Goal: Task Accomplishment & Management: Use online tool/utility

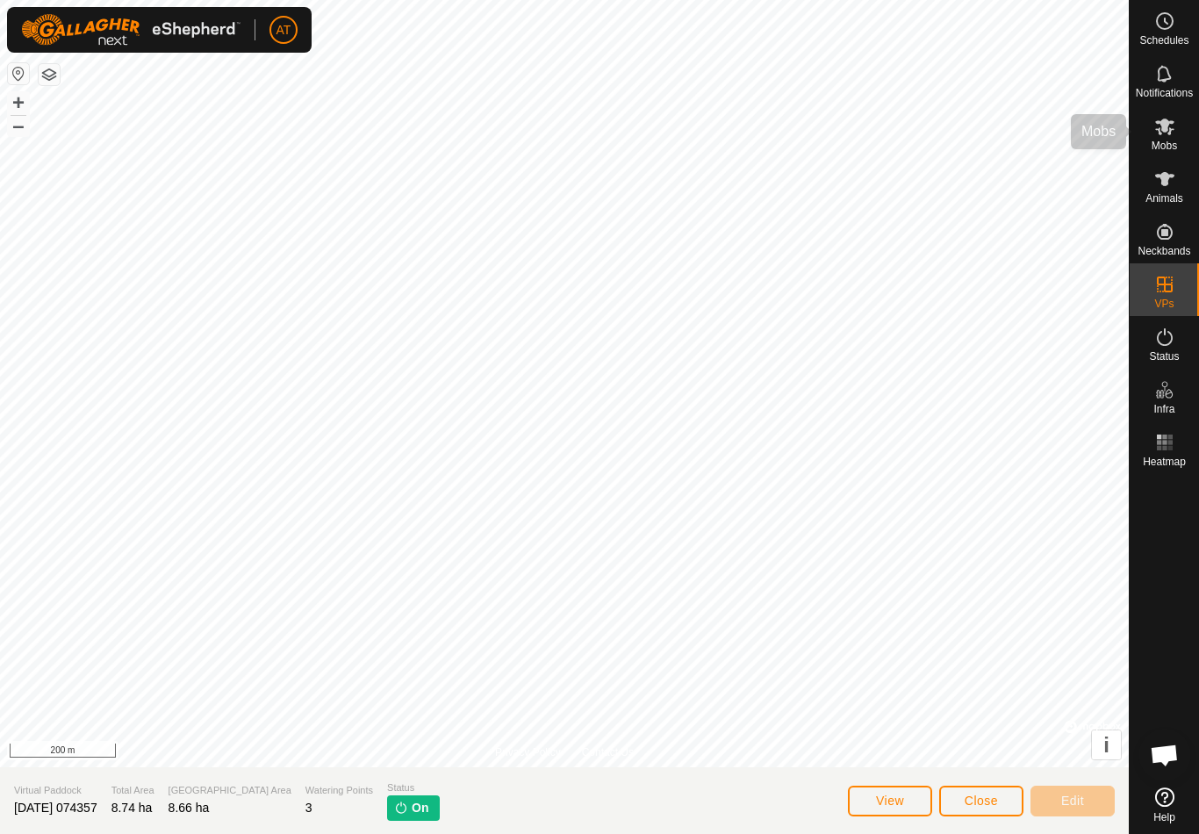
click at [1161, 137] on es-mob-svg-icon at bounding box center [1165, 126] width 32 height 28
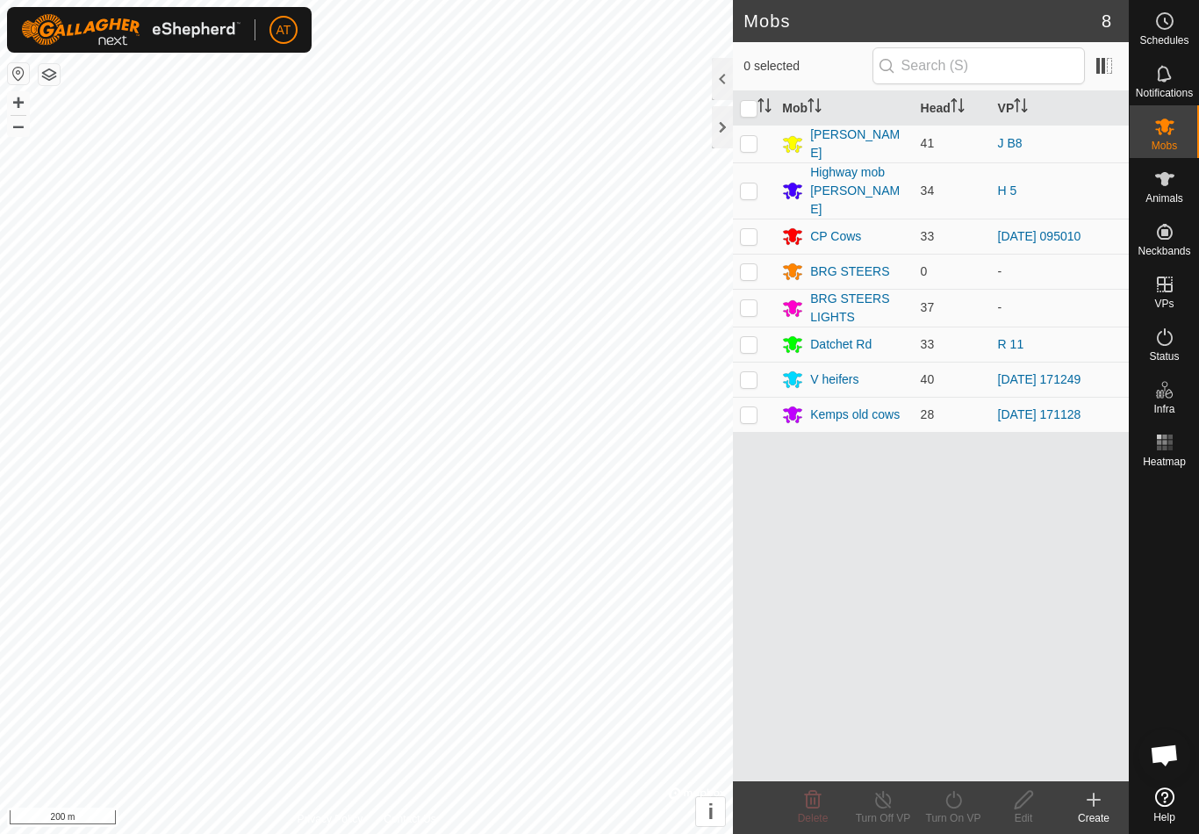
click at [760, 326] on td at bounding box center [754, 343] width 42 height 35
checkbox input "true"
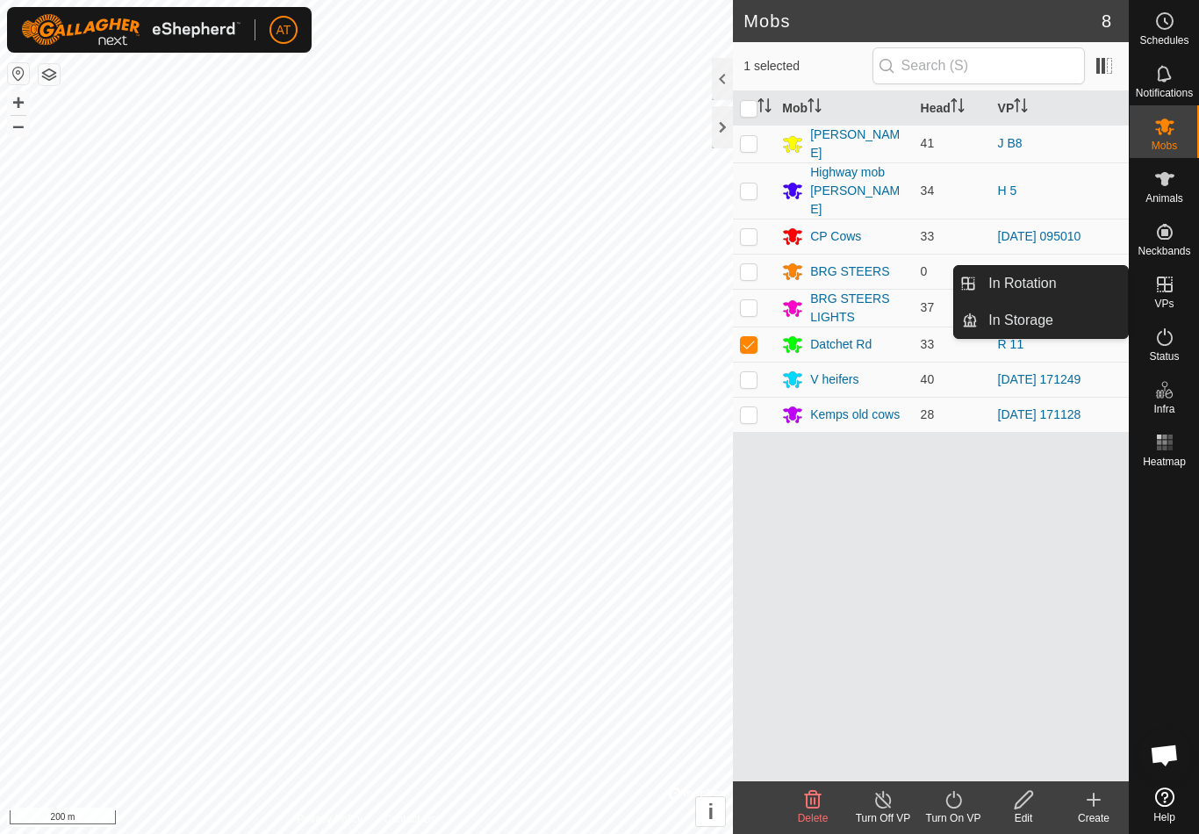
click at [1076, 277] on link "In Rotation" at bounding box center [1053, 283] width 150 height 35
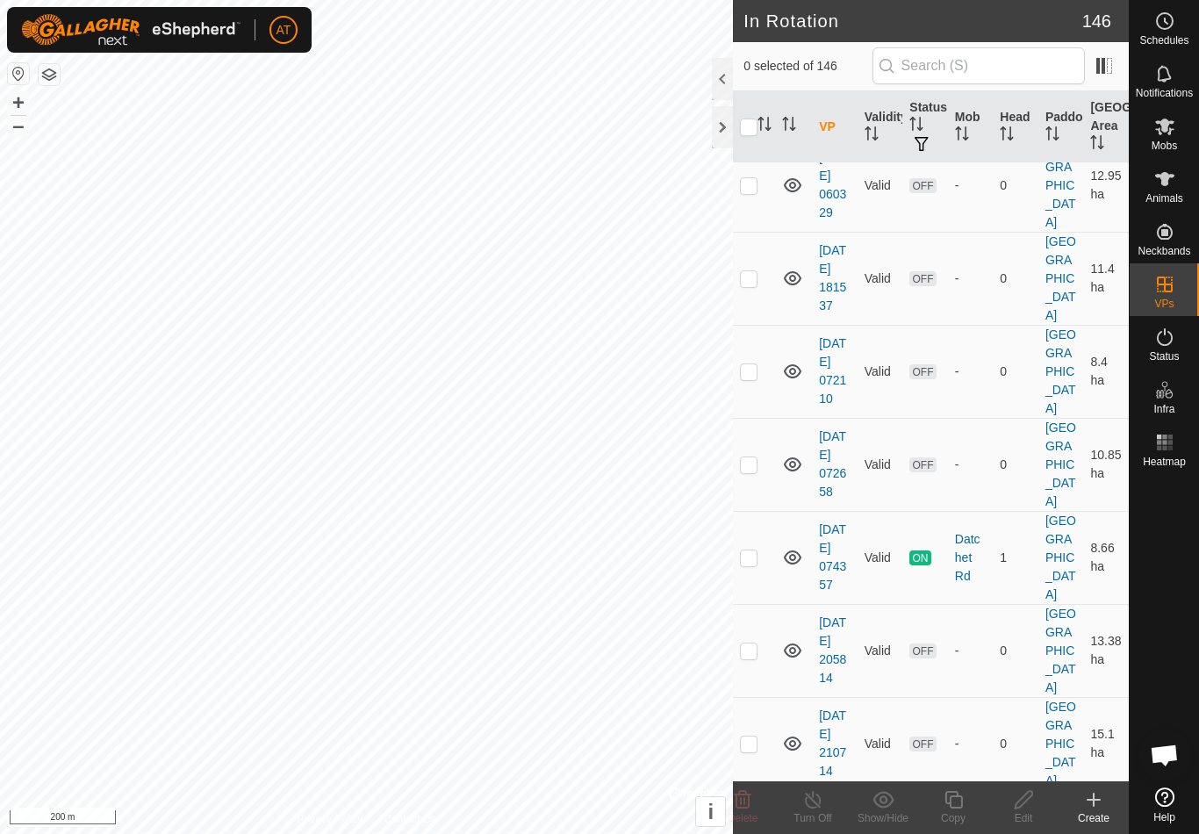
scroll to position [4215, 0]
click at [756, 556] on p-checkbox at bounding box center [749, 556] width 18 height 14
checkbox input "true"
click at [863, 790] on show-hide-svg-icon at bounding box center [883, 799] width 70 height 21
click at [878, 799] on icon at bounding box center [883, 799] width 22 height 21
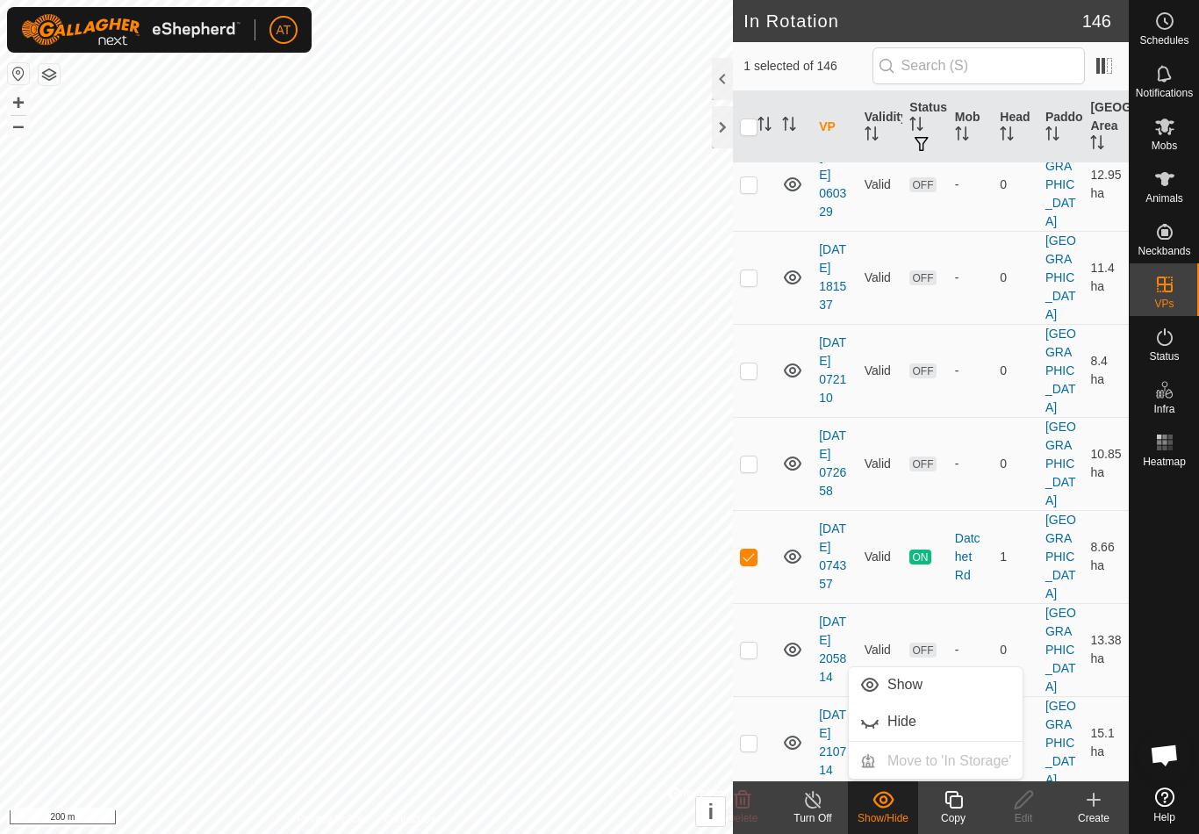
click at [806, 809] on icon at bounding box center [813, 799] width 22 height 21
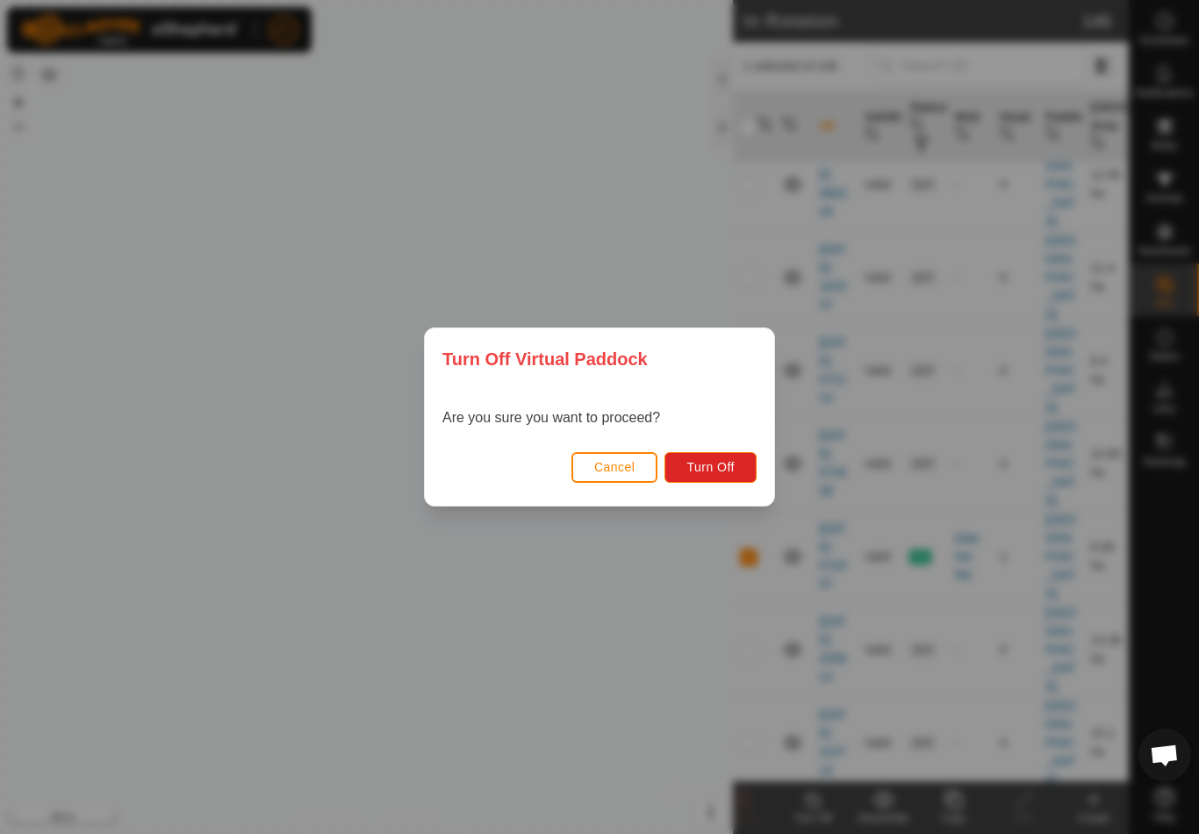
click at [625, 647] on div "Turn Off Virtual Paddock Are you sure you want to proceed? Cancel Turn Off" at bounding box center [599, 417] width 1199 height 834
click at [703, 460] on span "Turn Off" at bounding box center [710, 467] width 48 height 14
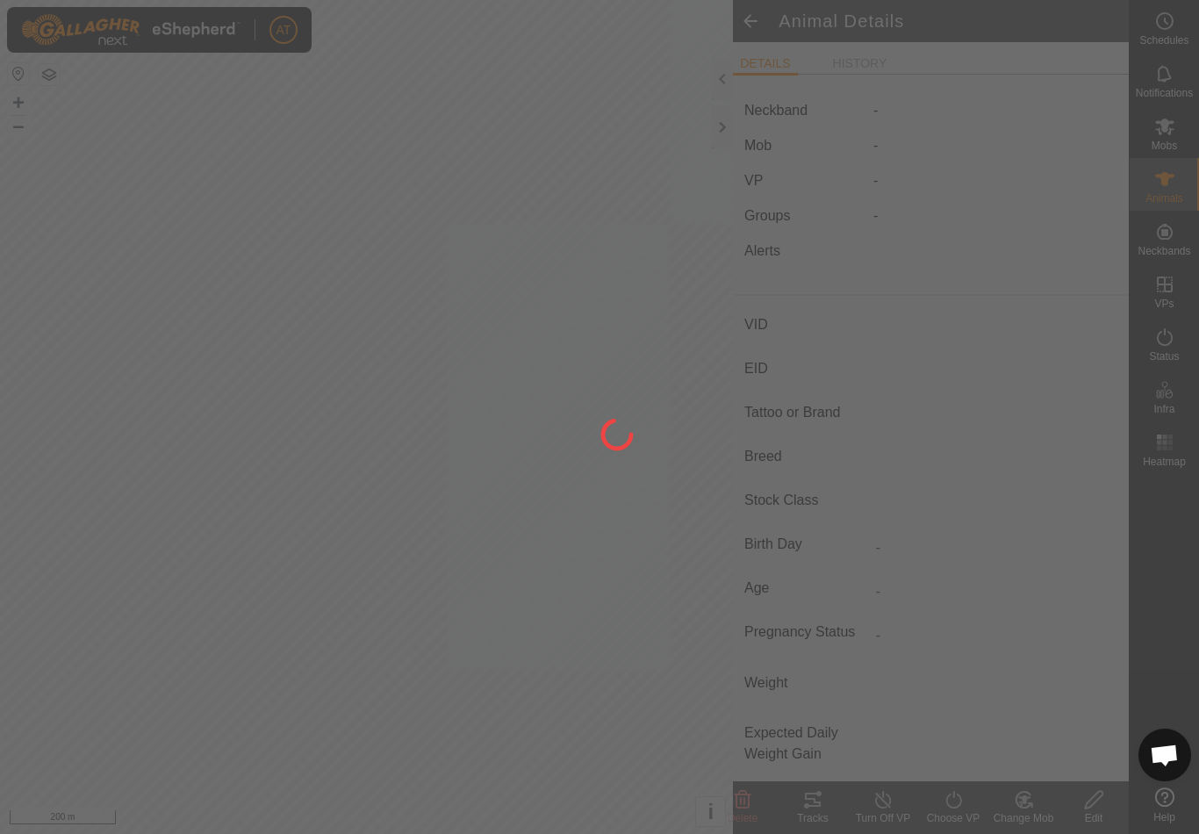
type input "R2a"
type input "-"
type input "Kuda"
type input "-"
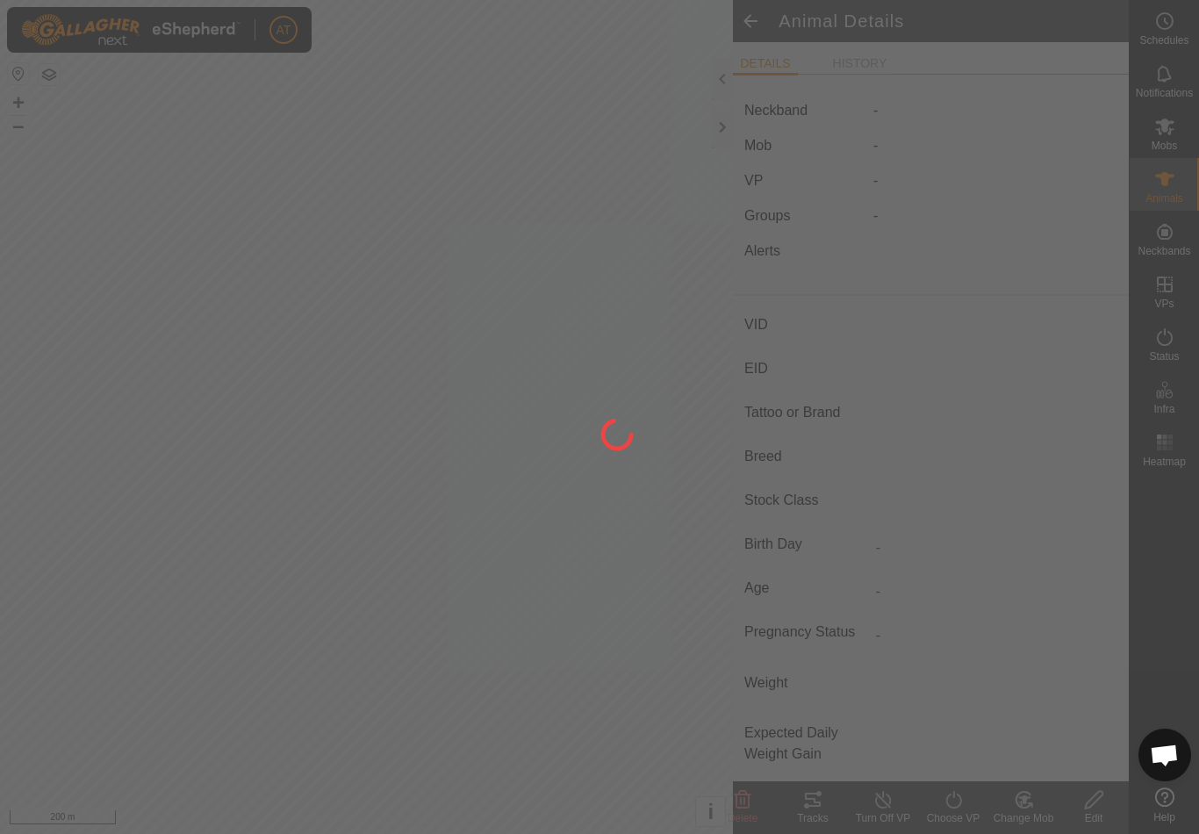
type input "0 kg"
type input "-"
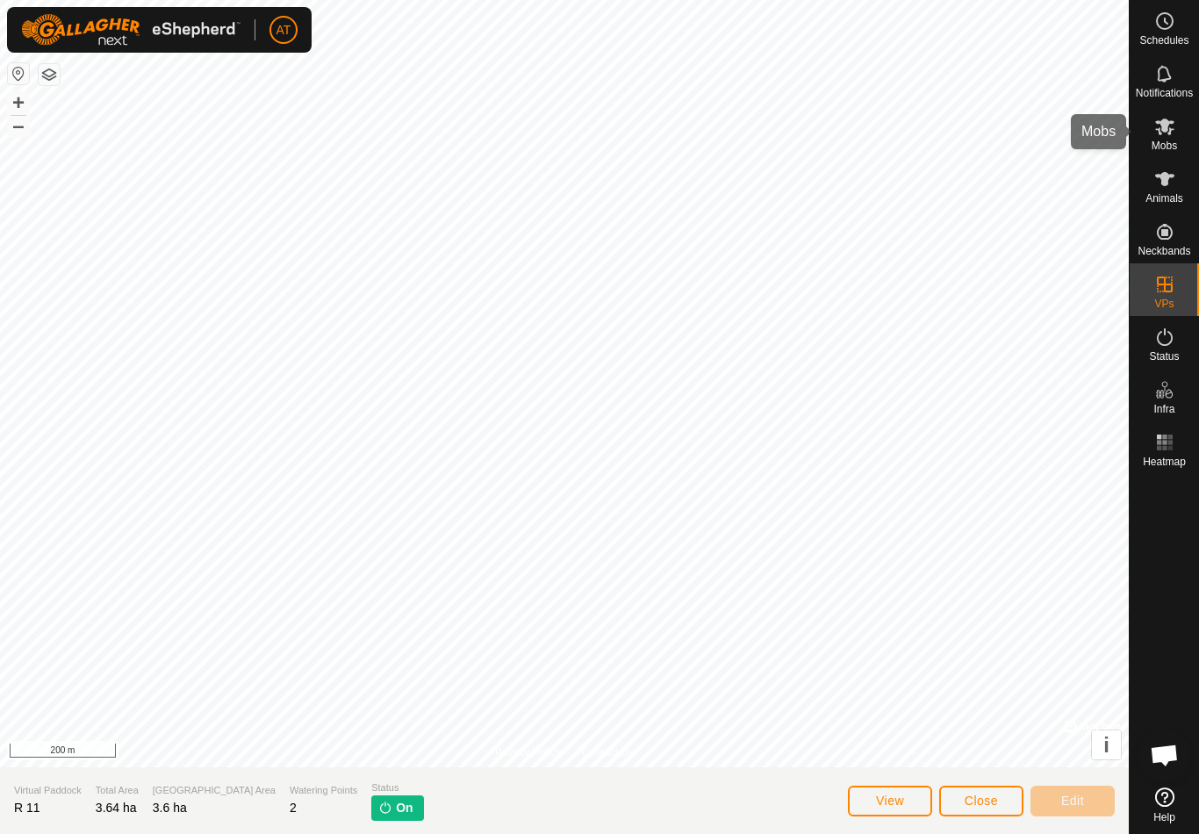
click at [1172, 134] on icon at bounding box center [1164, 126] width 21 height 21
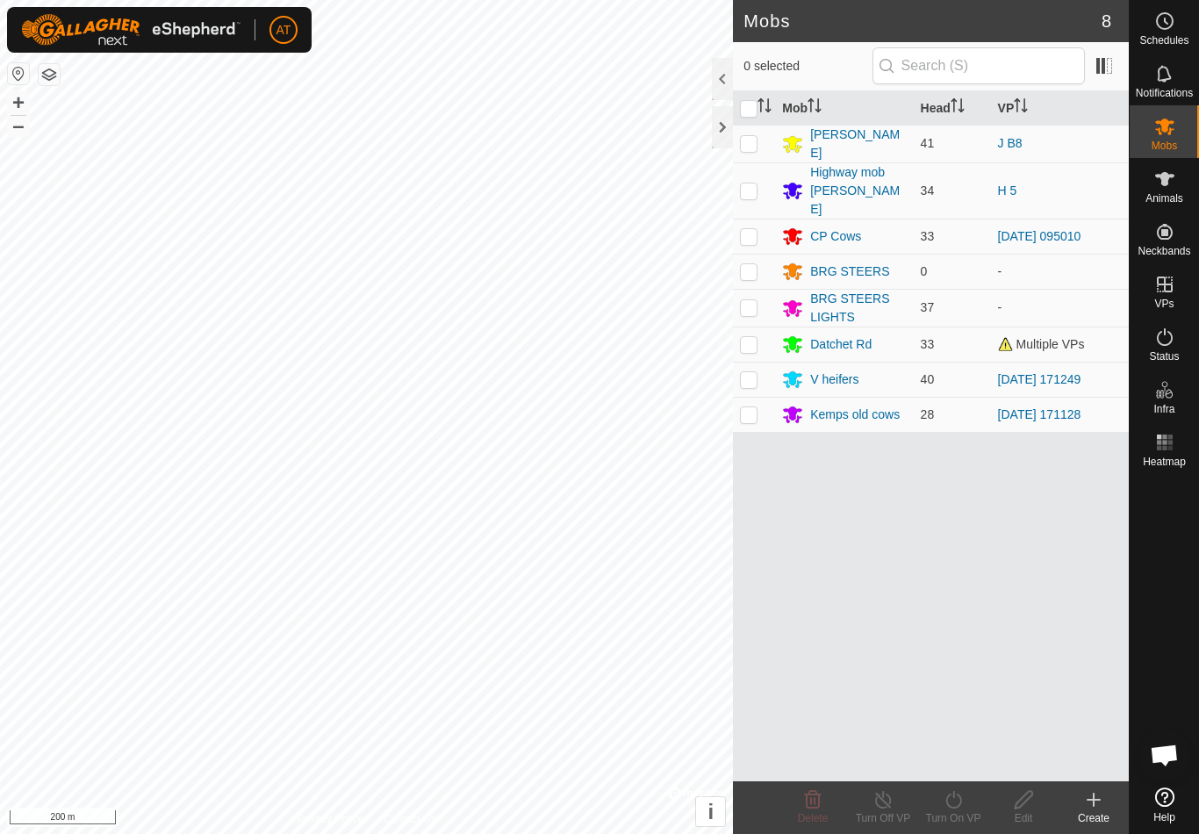
click at [751, 332] on td at bounding box center [754, 343] width 42 height 35
checkbox input "true"
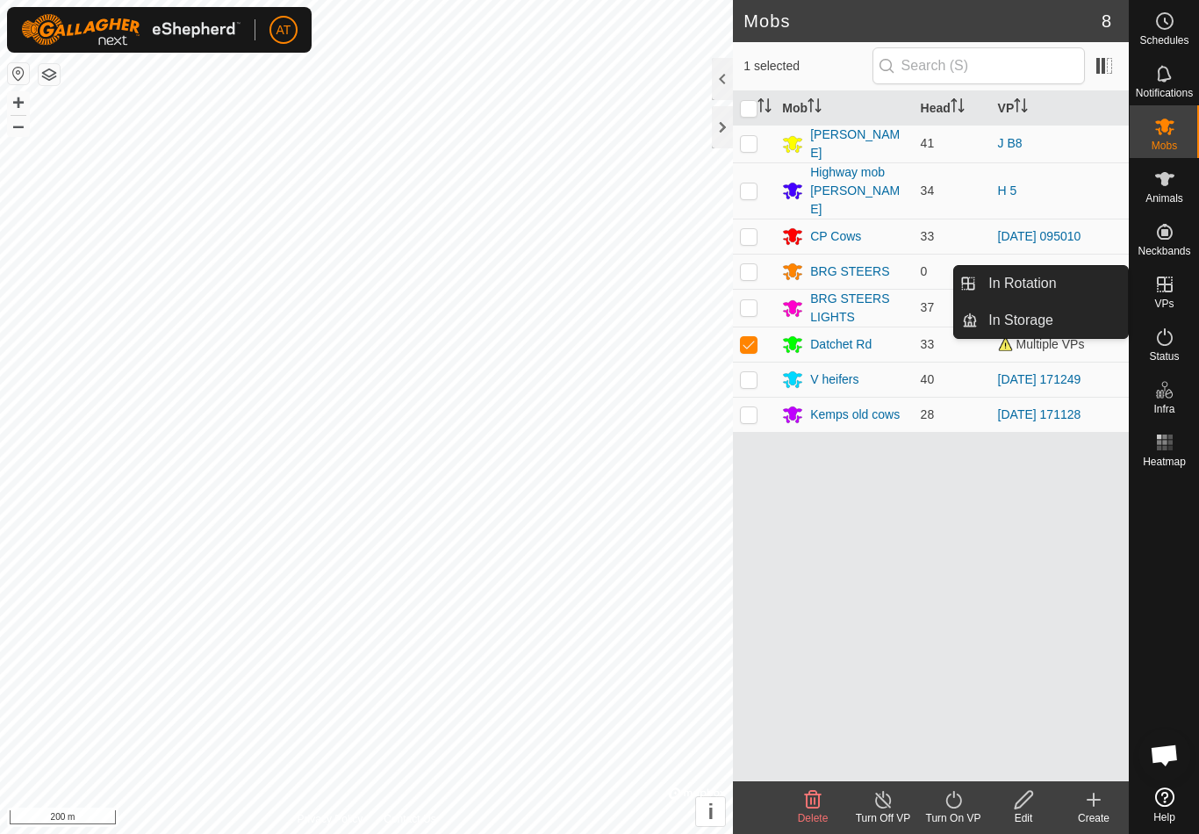
click at [1033, 282] on span "In Rotation" at bounding box center [1022, 283] width 68 height 21
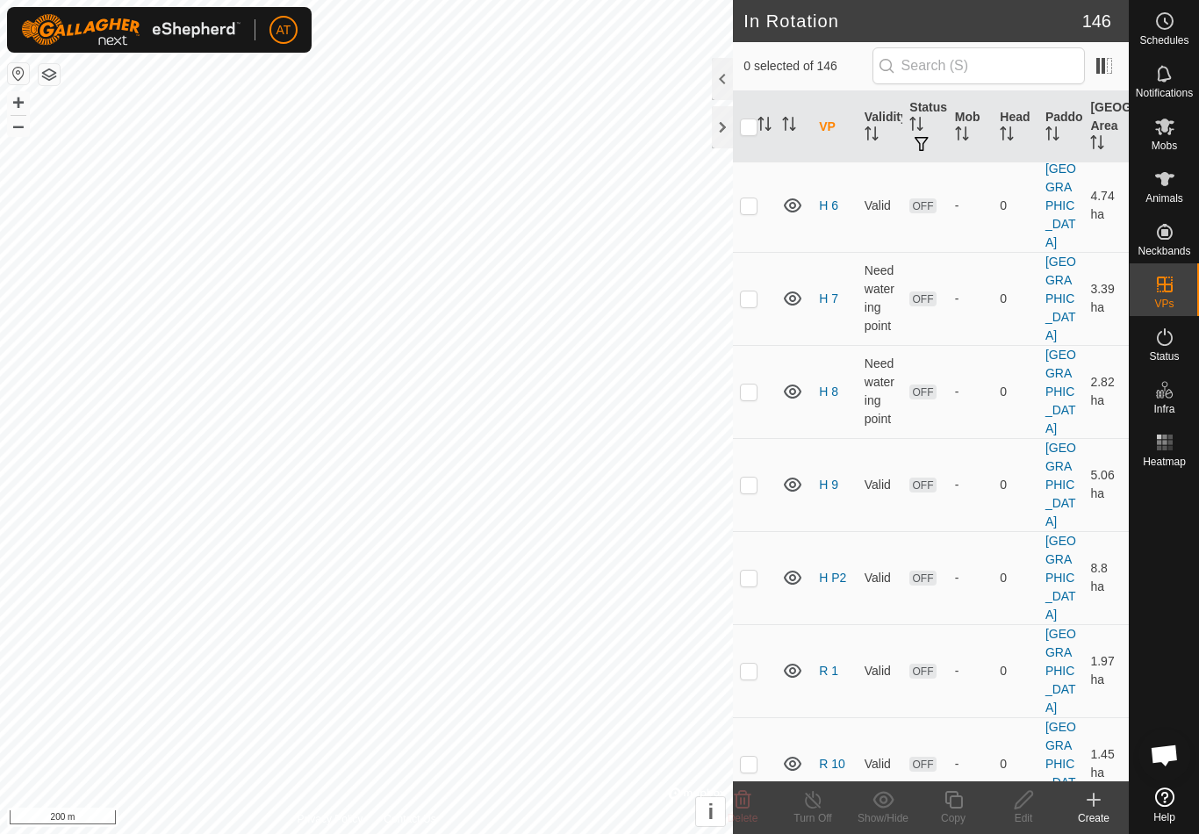
scroll to position [6102, 0]
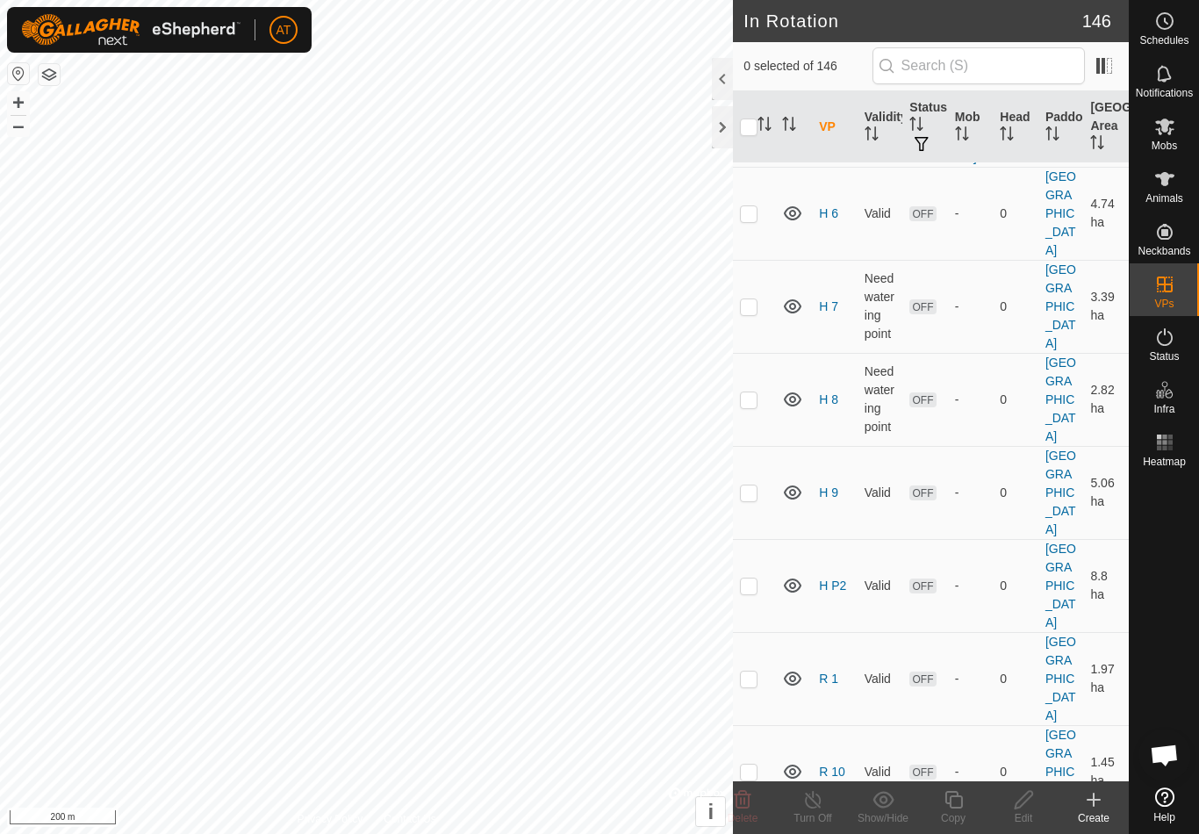
checkbox input "false"
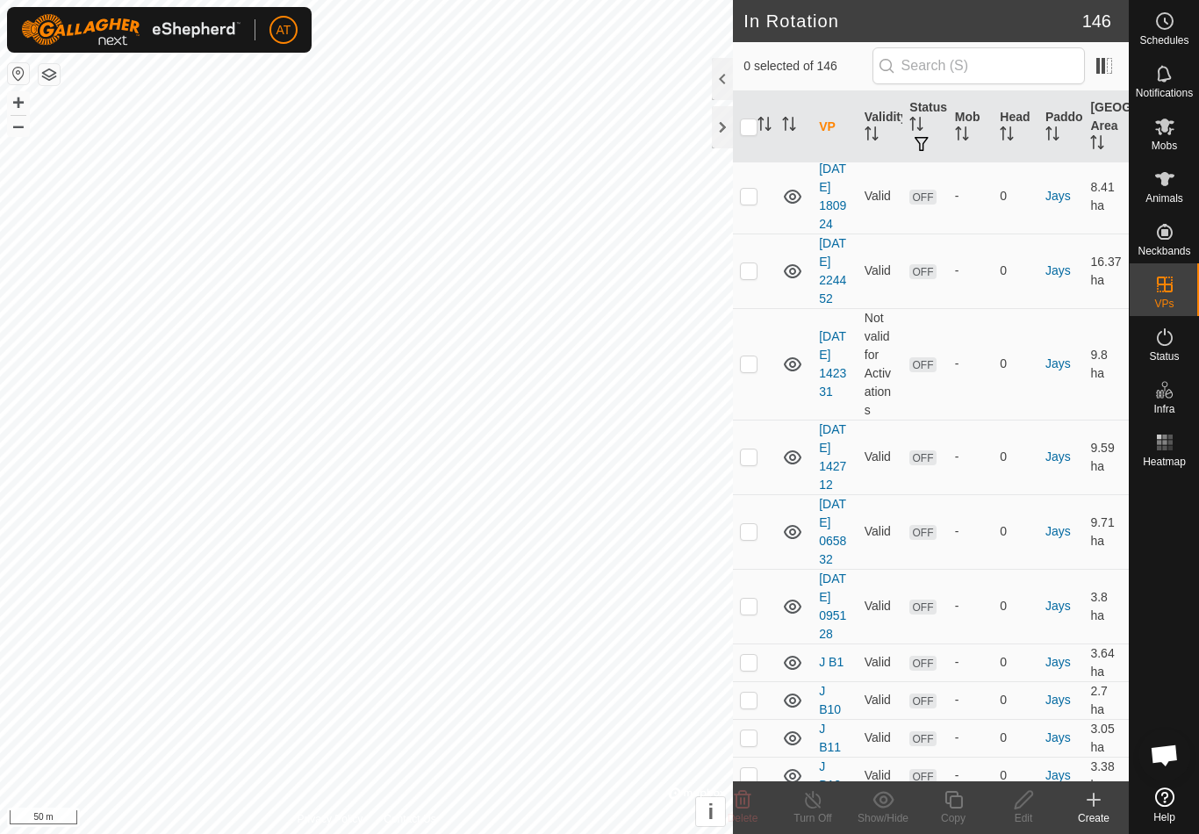
scroll to position [7864, 0]
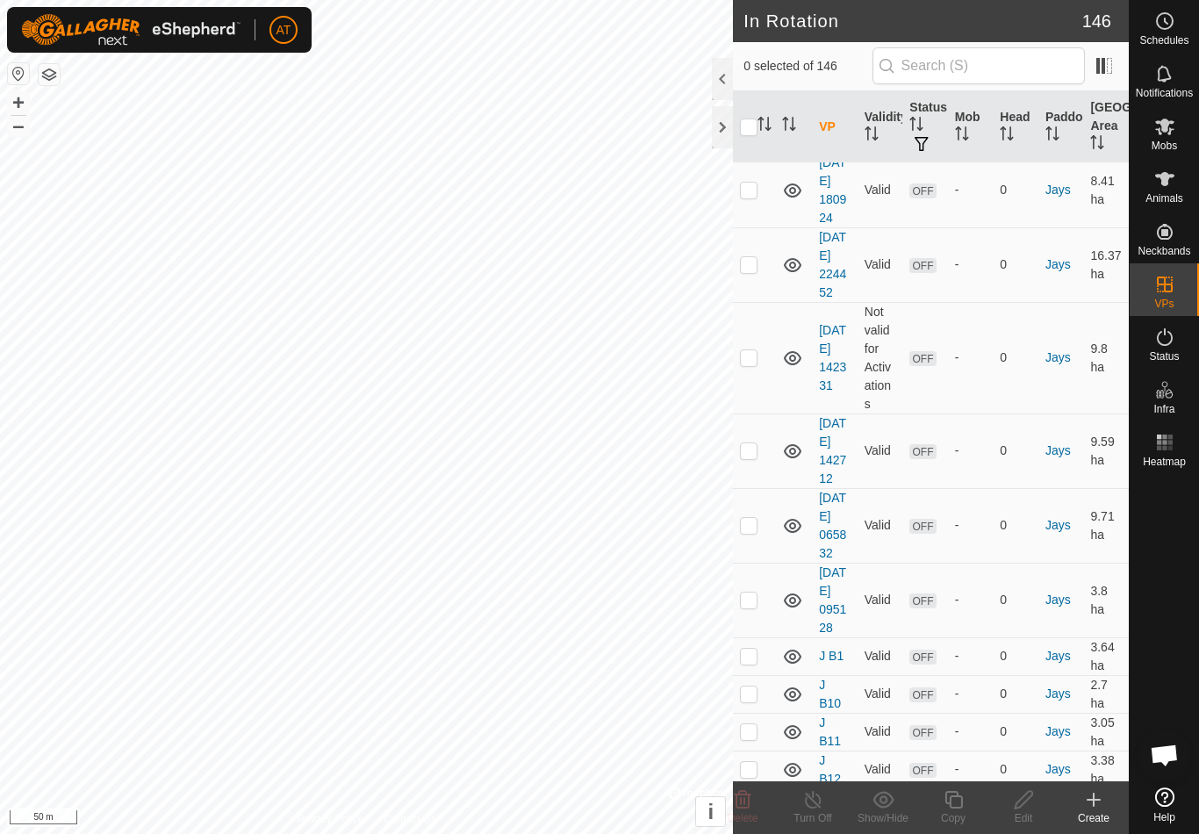
checkbox input "false"
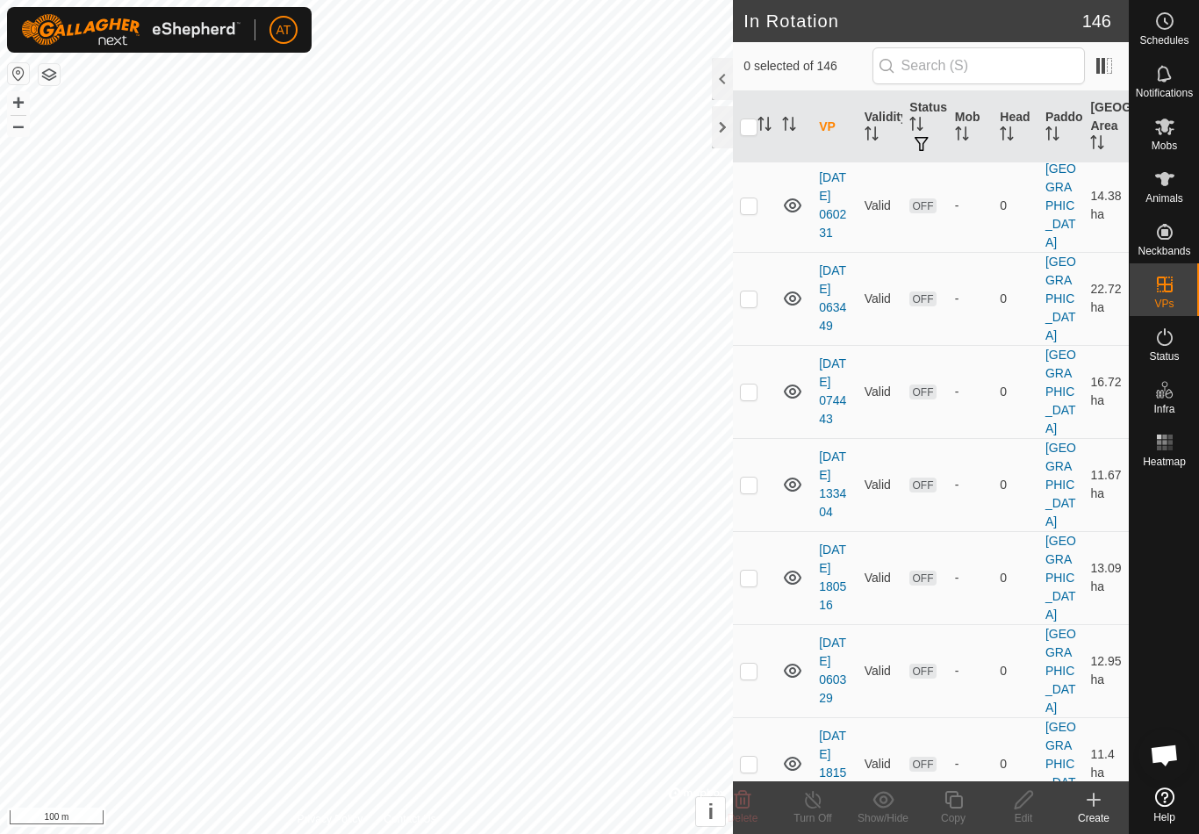
scroll to position [3729, 0]
click at [1158, 132] on icon at bounding box center [1164, 126] width 19 height 17
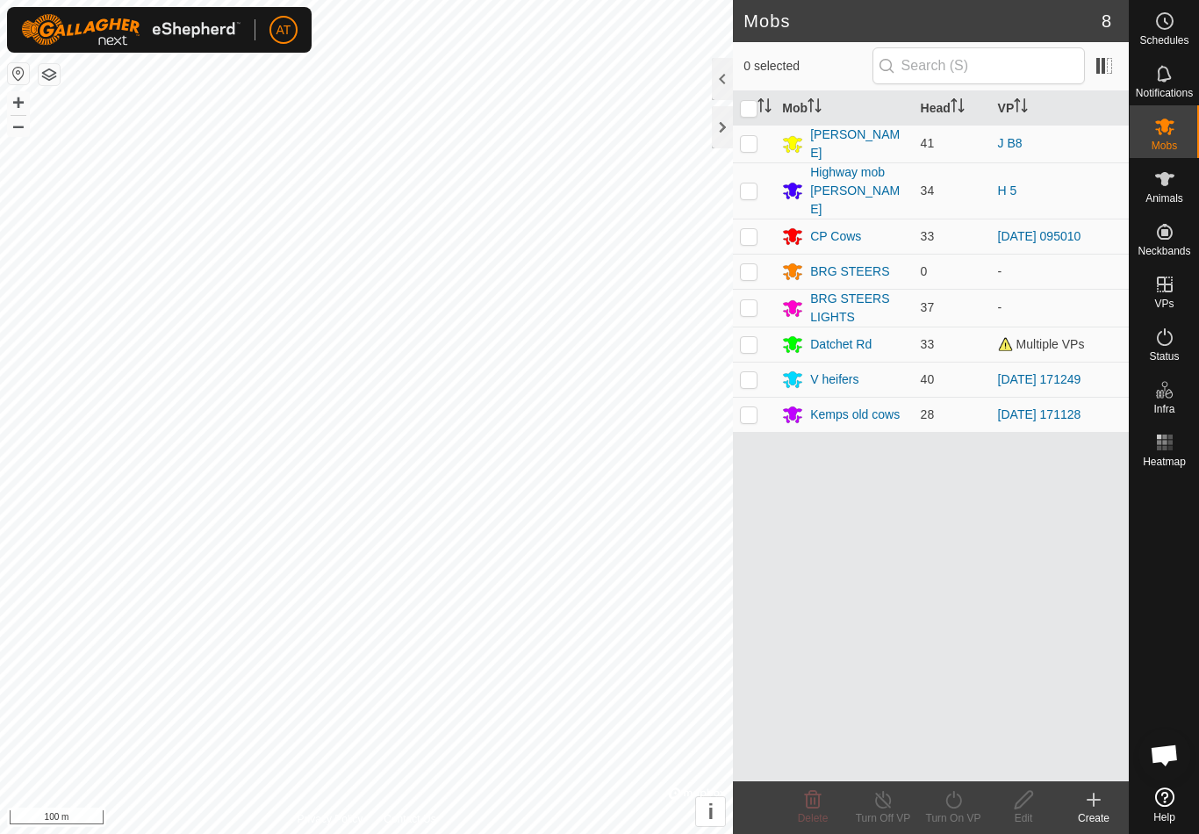
click at [749, 144] on p-checkbox at bounding box center [749, 143] width 18 height 14
checkbox input "true"
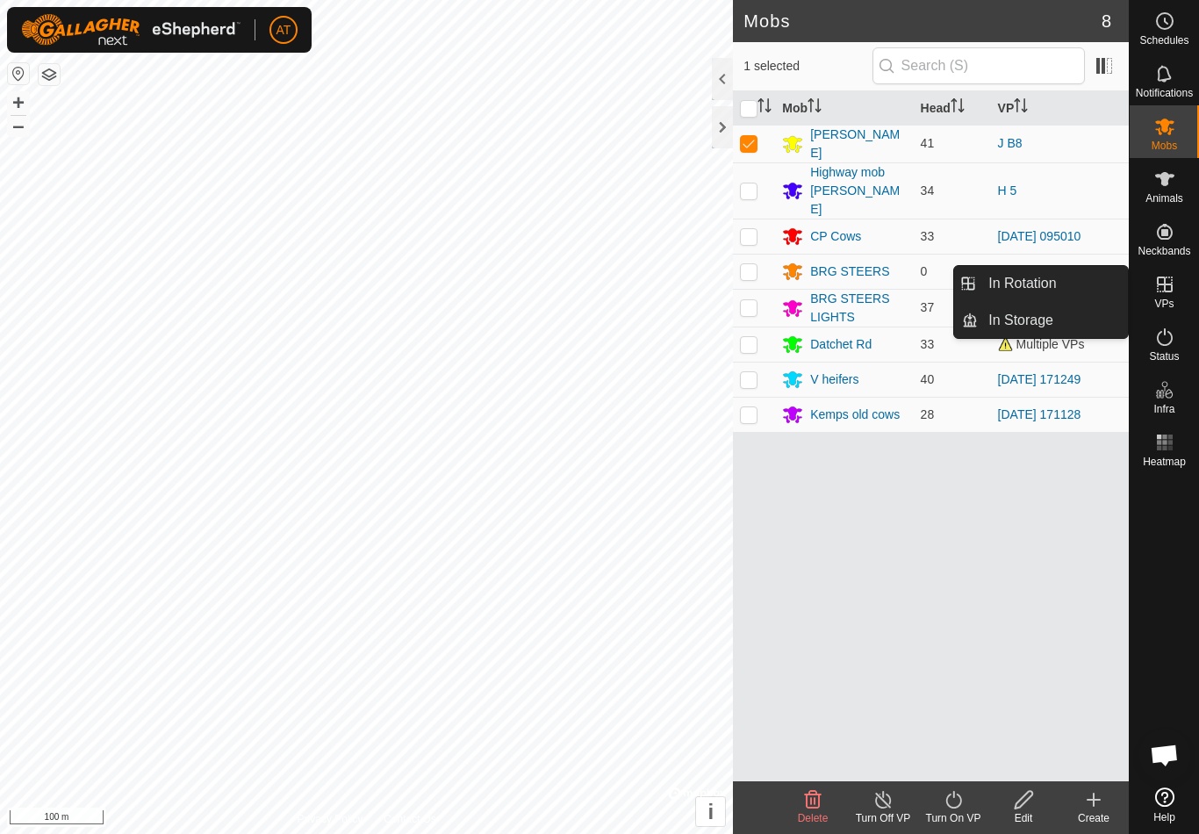
click at [1065, 325] on link "In Storage" at bounding box center [1053, 320] width 150 height 35
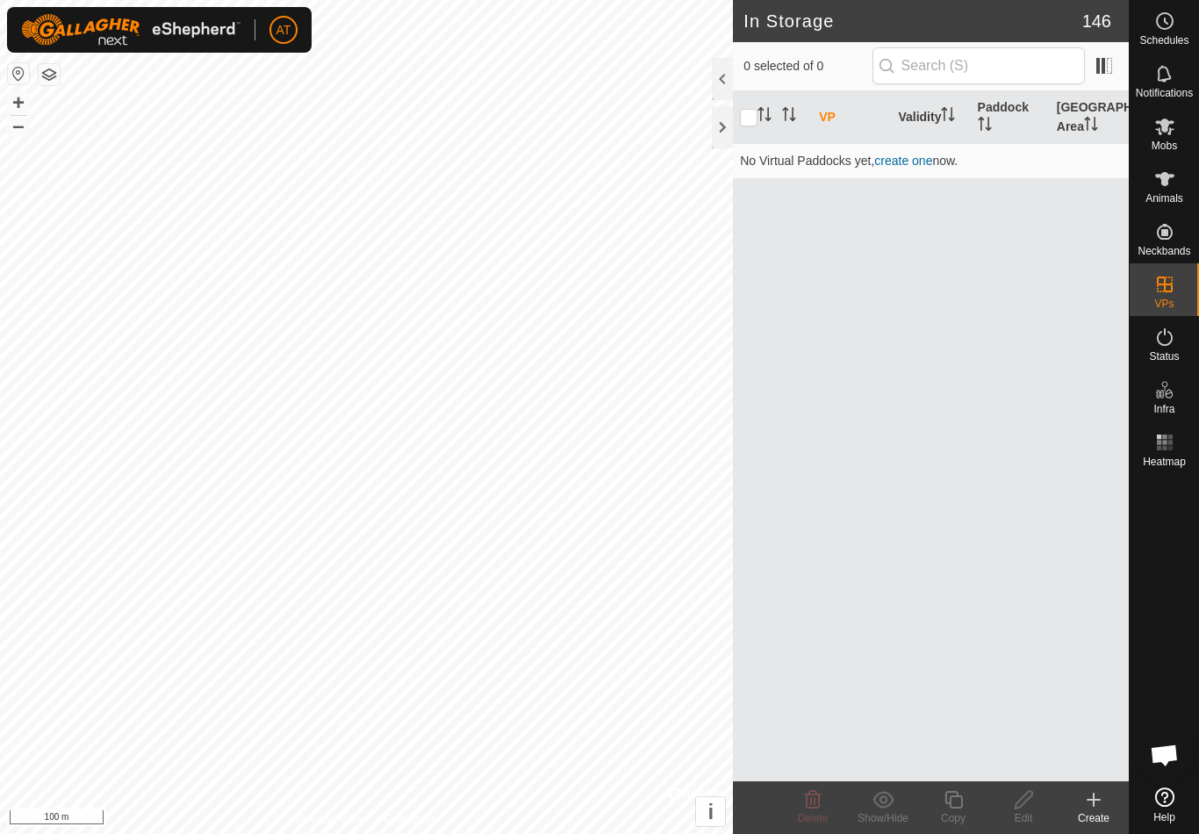
click at [1089, 800] on icon at bounding box center [1093, 800] width 12 height 0
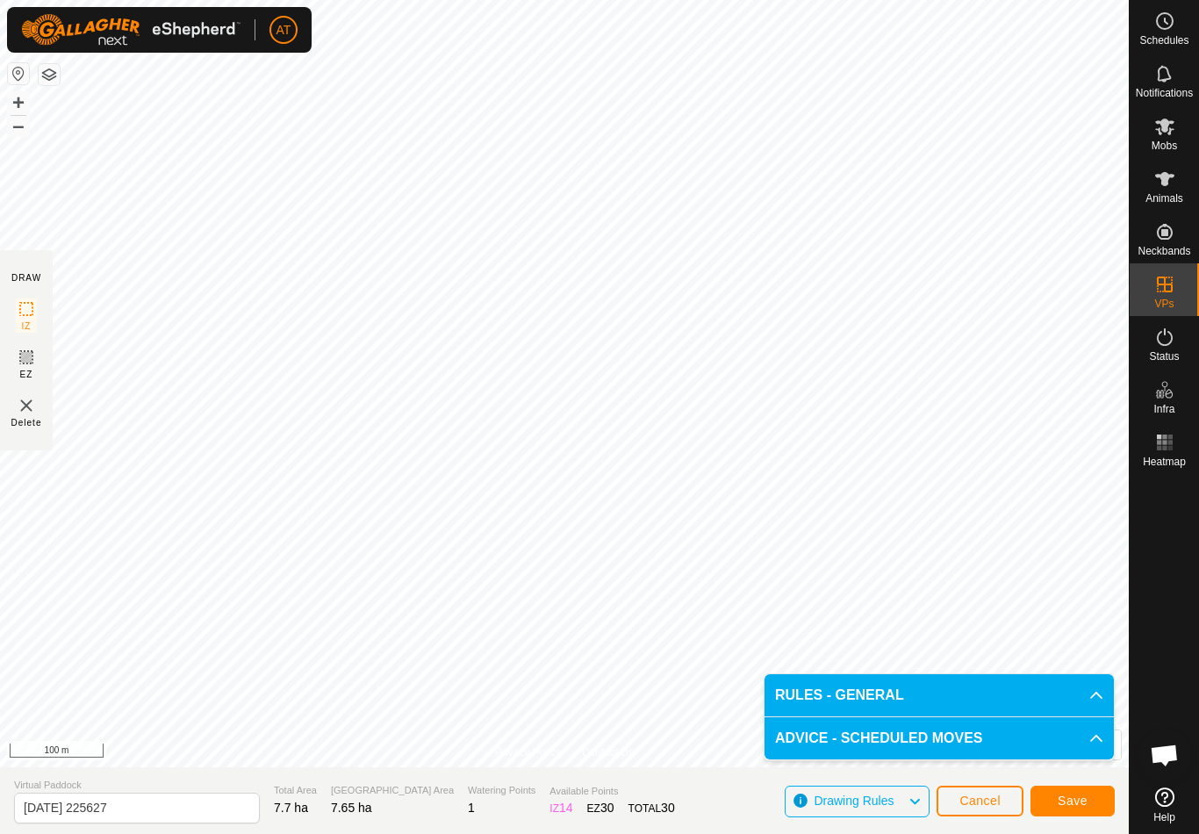
click at [1076, 799] on span "Save" at bounding box center [1073, 800] width 30 height 14
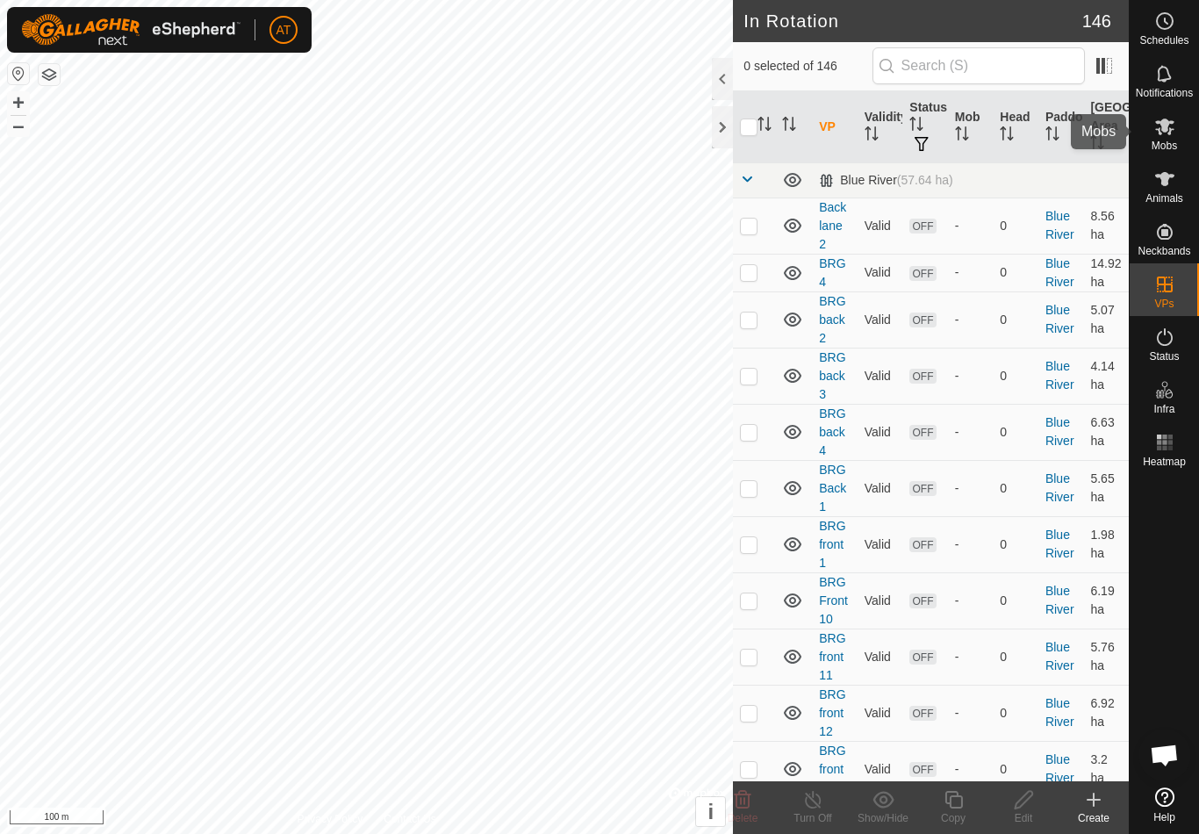
click at [1177, 120] on es-mob-svg-icon at bounding box center [1165, 126] width 32 height 28
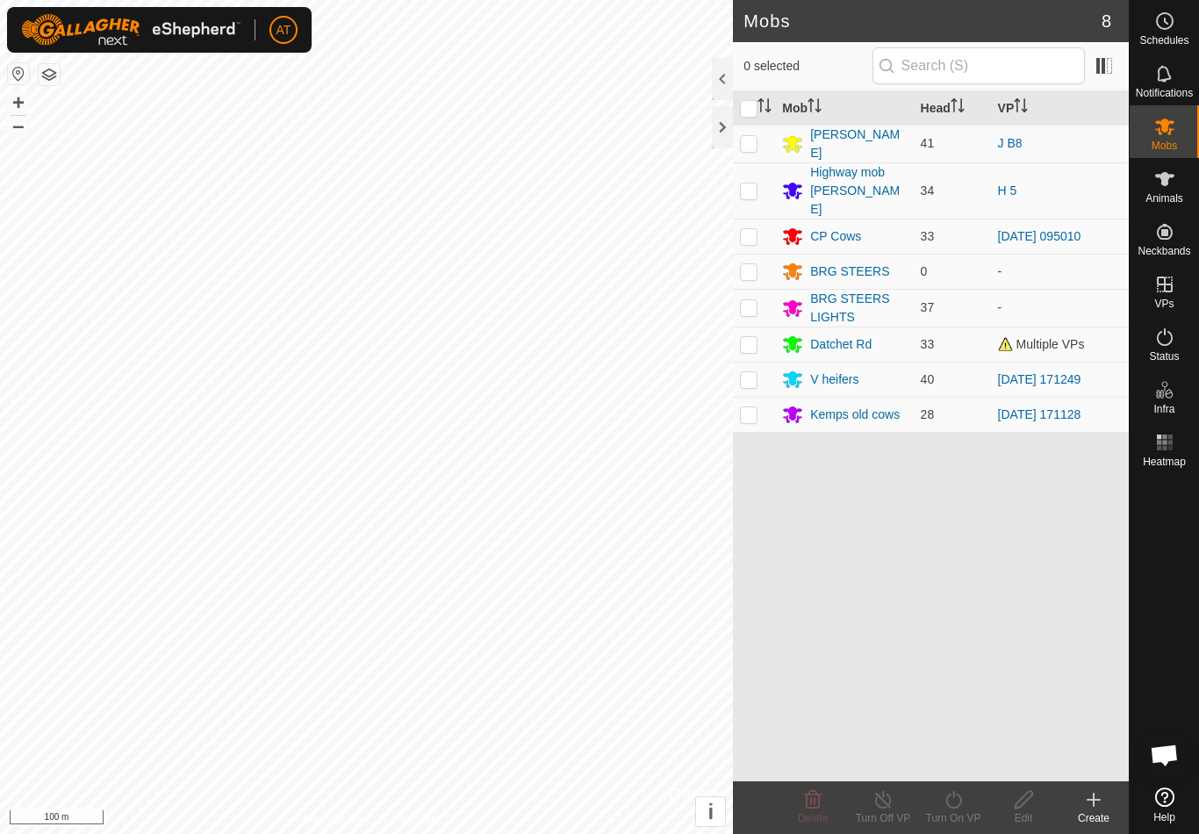
click at [754, 143] on p-checkbox at bounding box center [749, 143] width 18 height 14
checkbox input "true"
click at [956, 801] on icon at bounding box center [954, 799] width 22 height 21
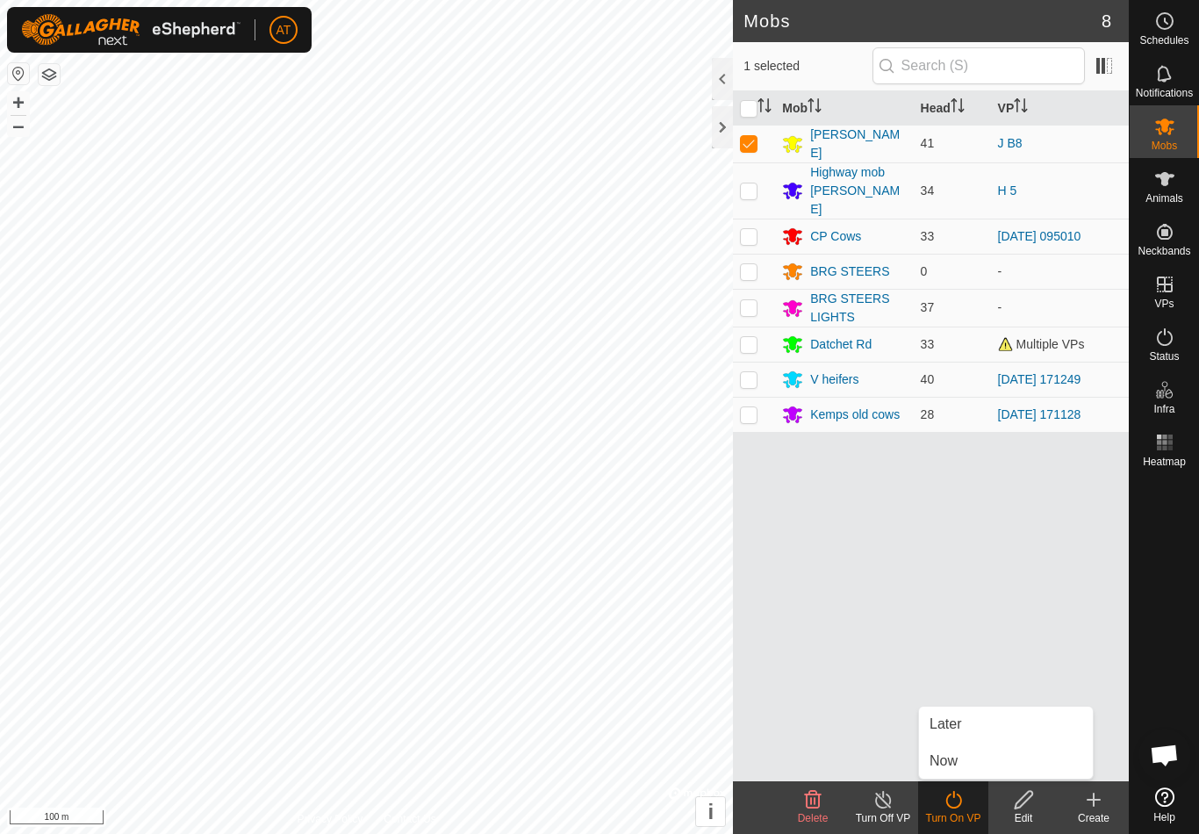
click at [960, 760] on link "Now" at bounding box center [1006, 760] width 174 height 35
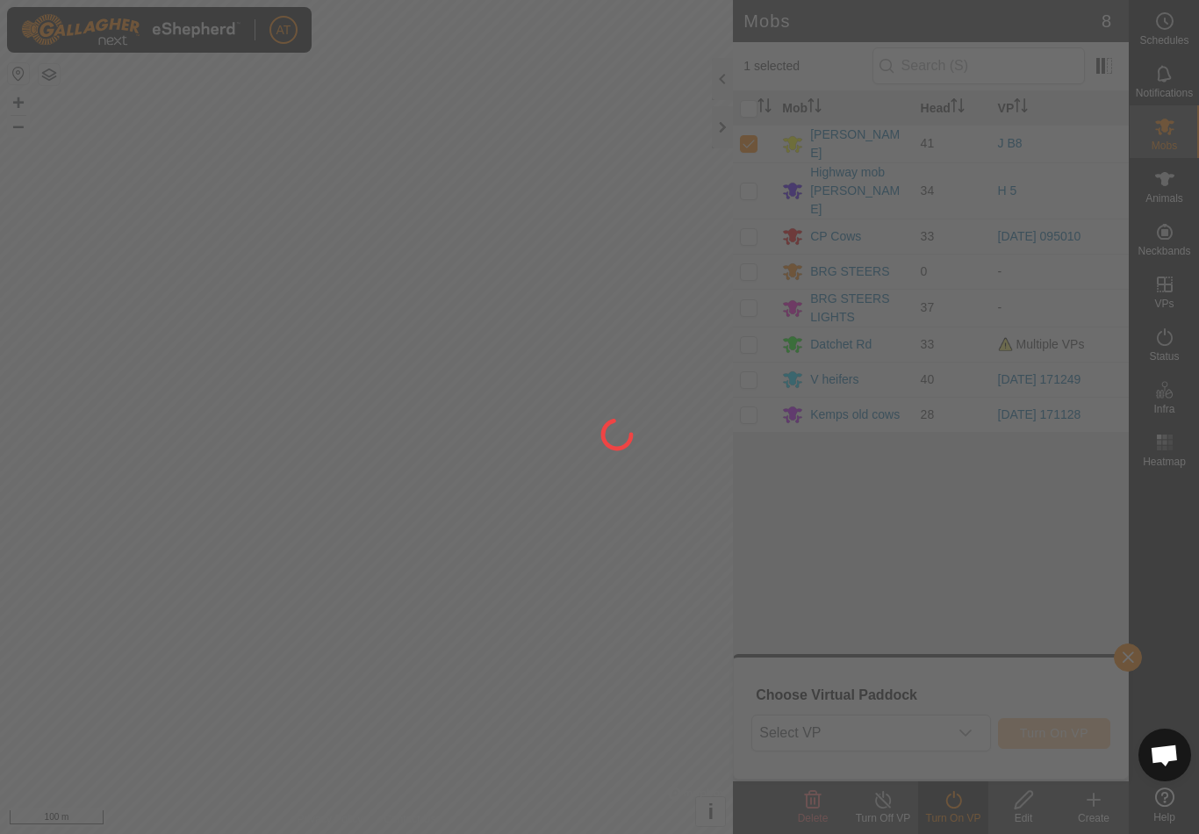
click at [855, 727] on div at bounding box center [599, 417] width 1199 height 834
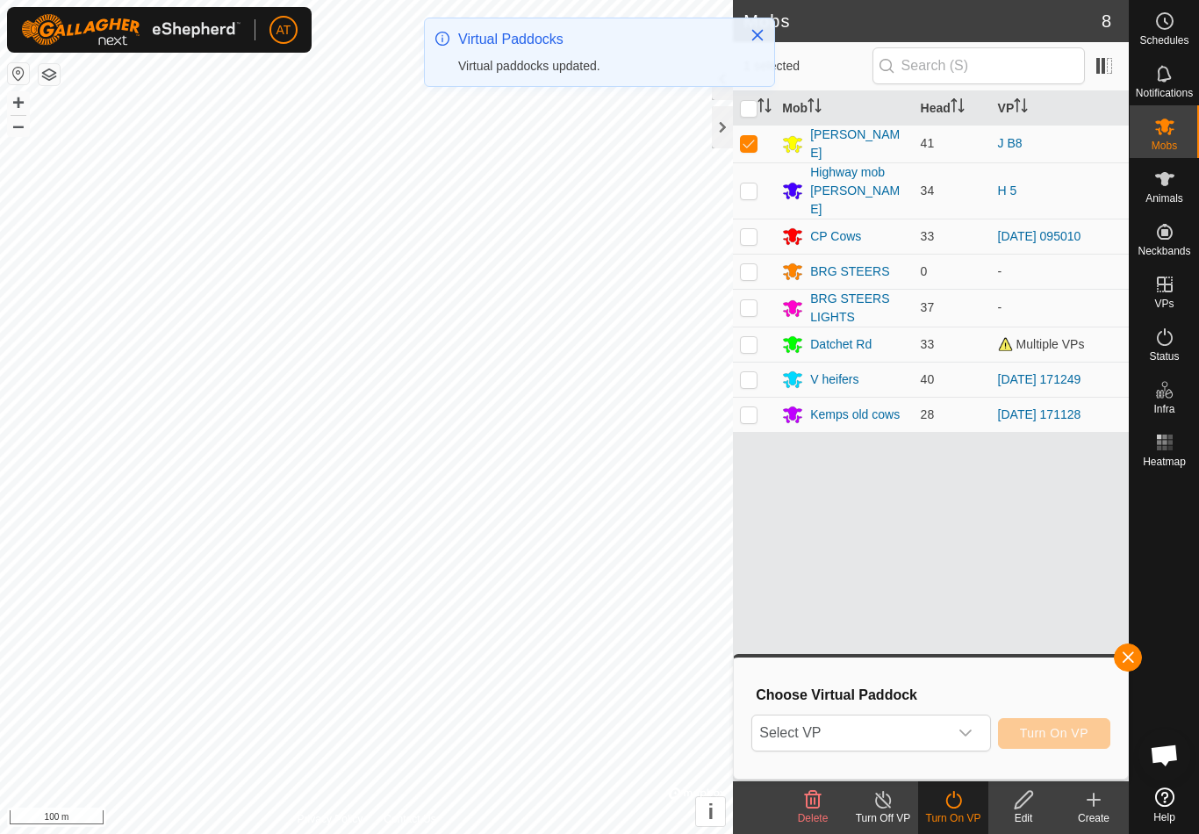
click at [842, 729] on span "Select VP" at bounding box center [849, 732] width 195 height 35
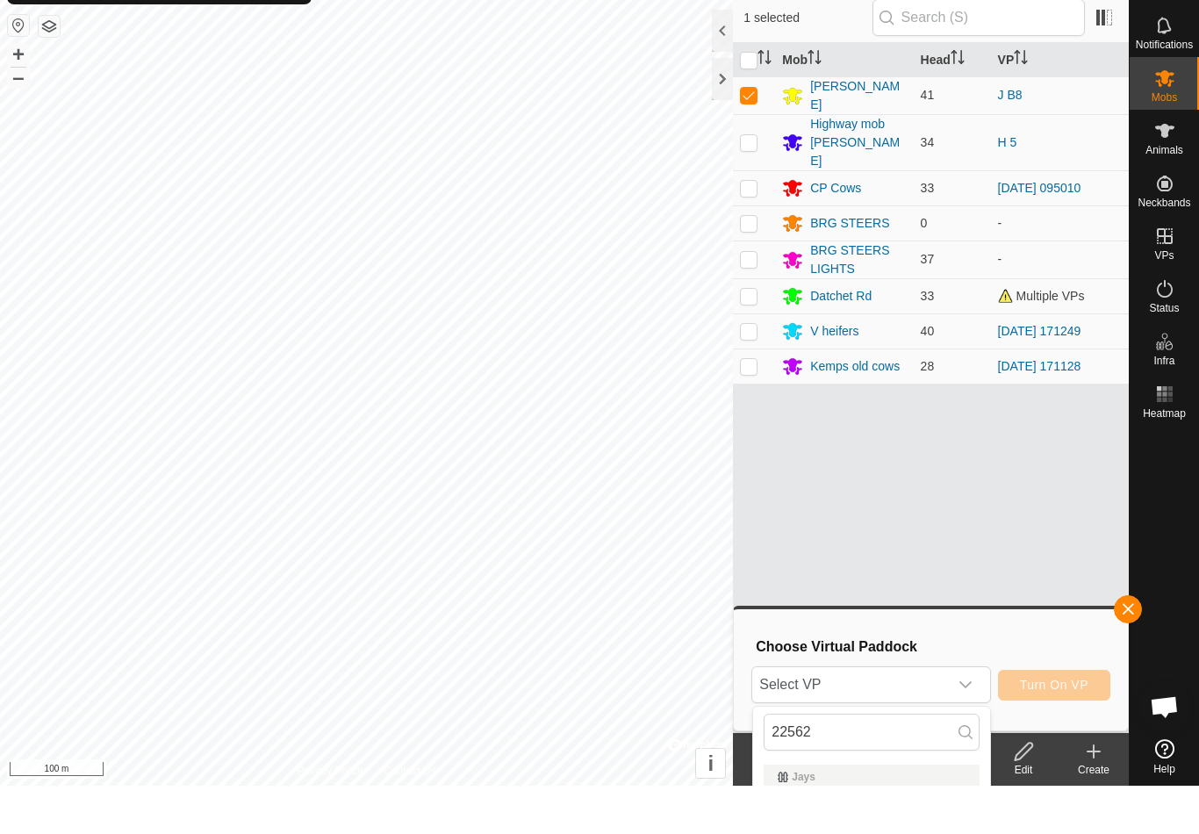
scroll to position [48, 0]
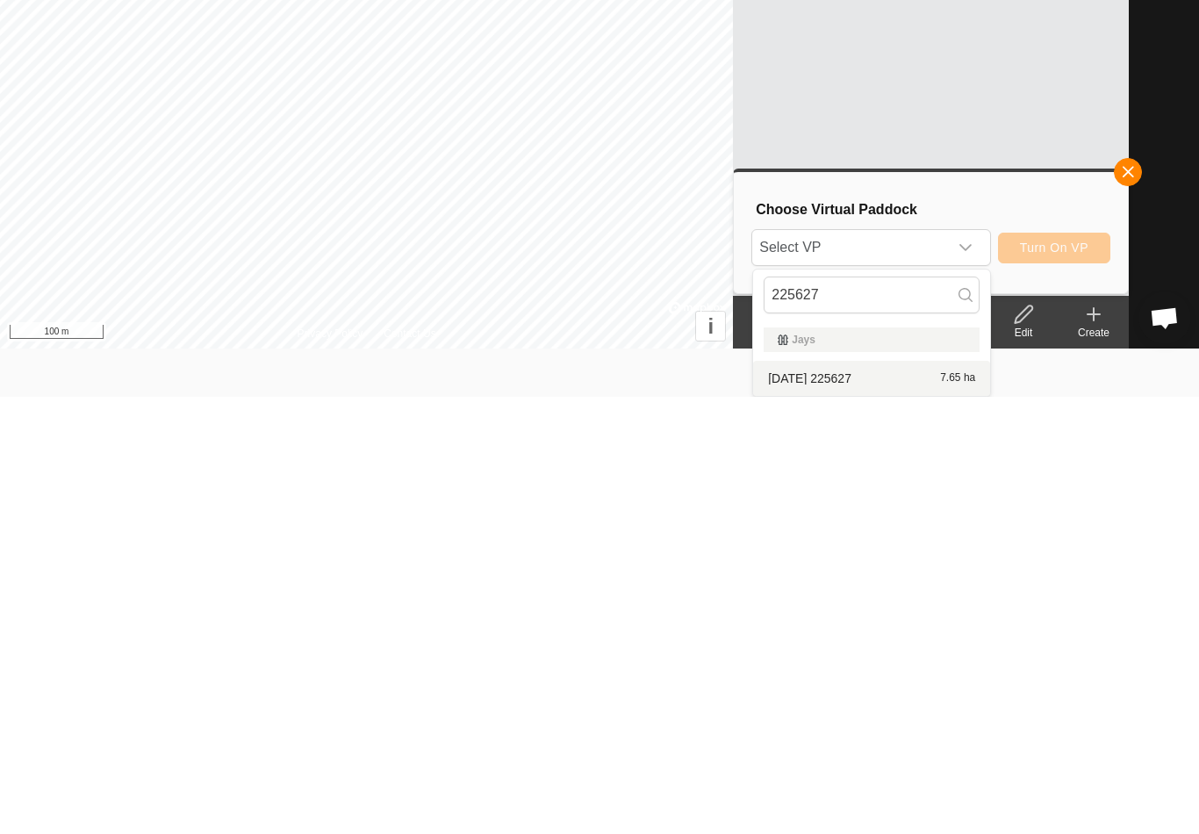
type input "225627"
click at [868, 805] on div "[DATE] 225627 7.65 ha" at bounding box center [872, 815] width 216 height 21
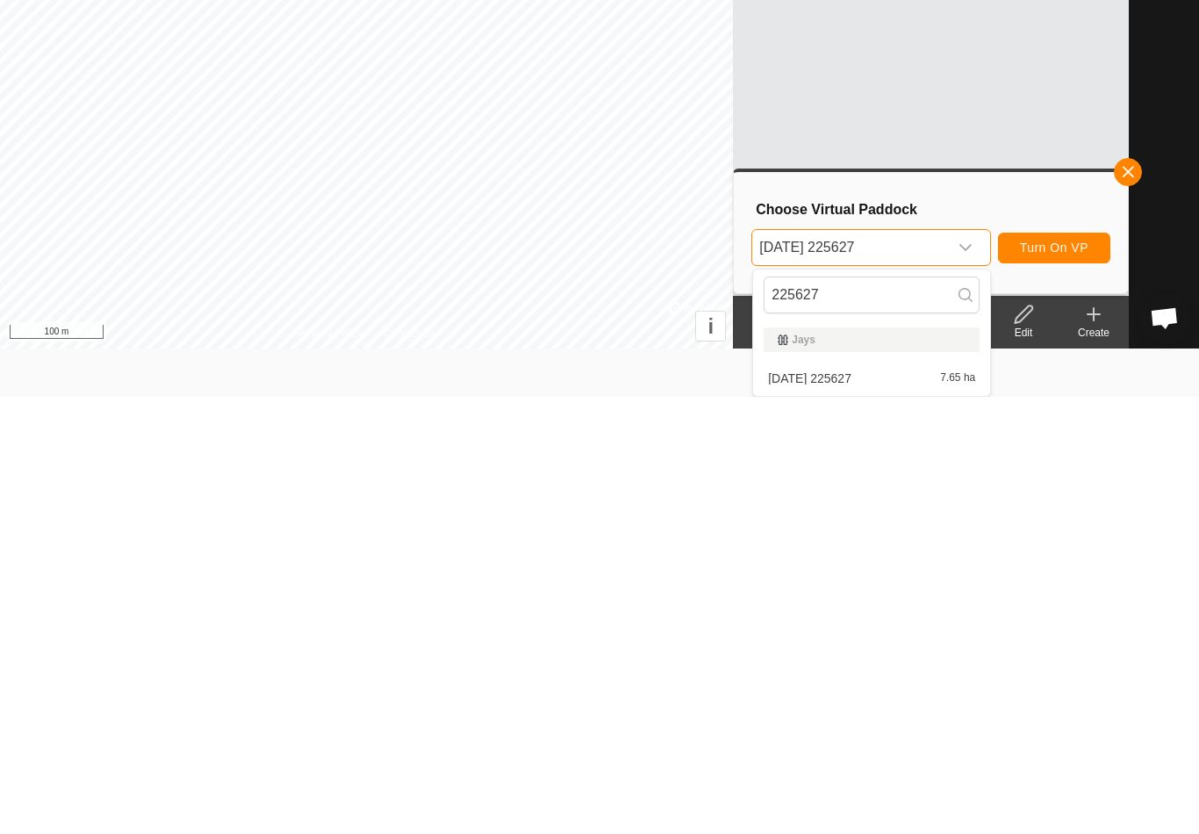
scroll to position [0, 0]
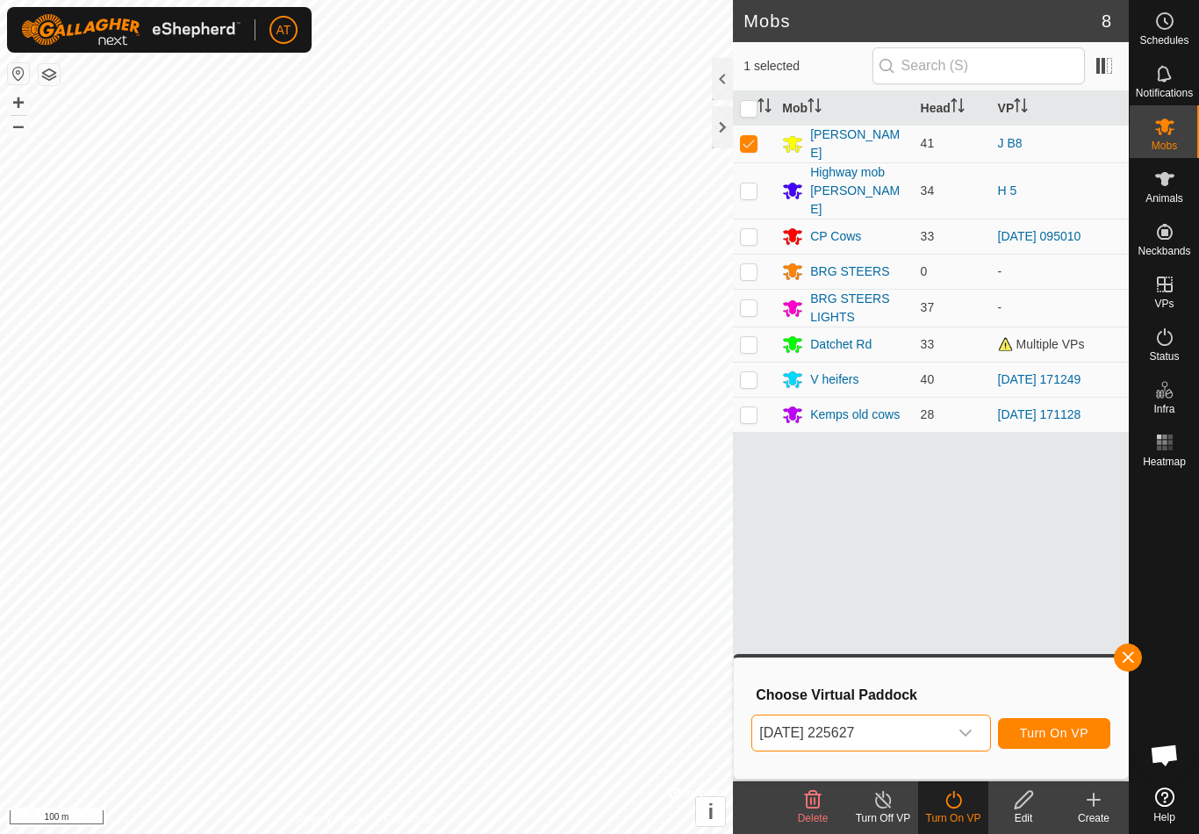
click at [961, 801] on icon at bounding box center [953, 800] width 16 height 18
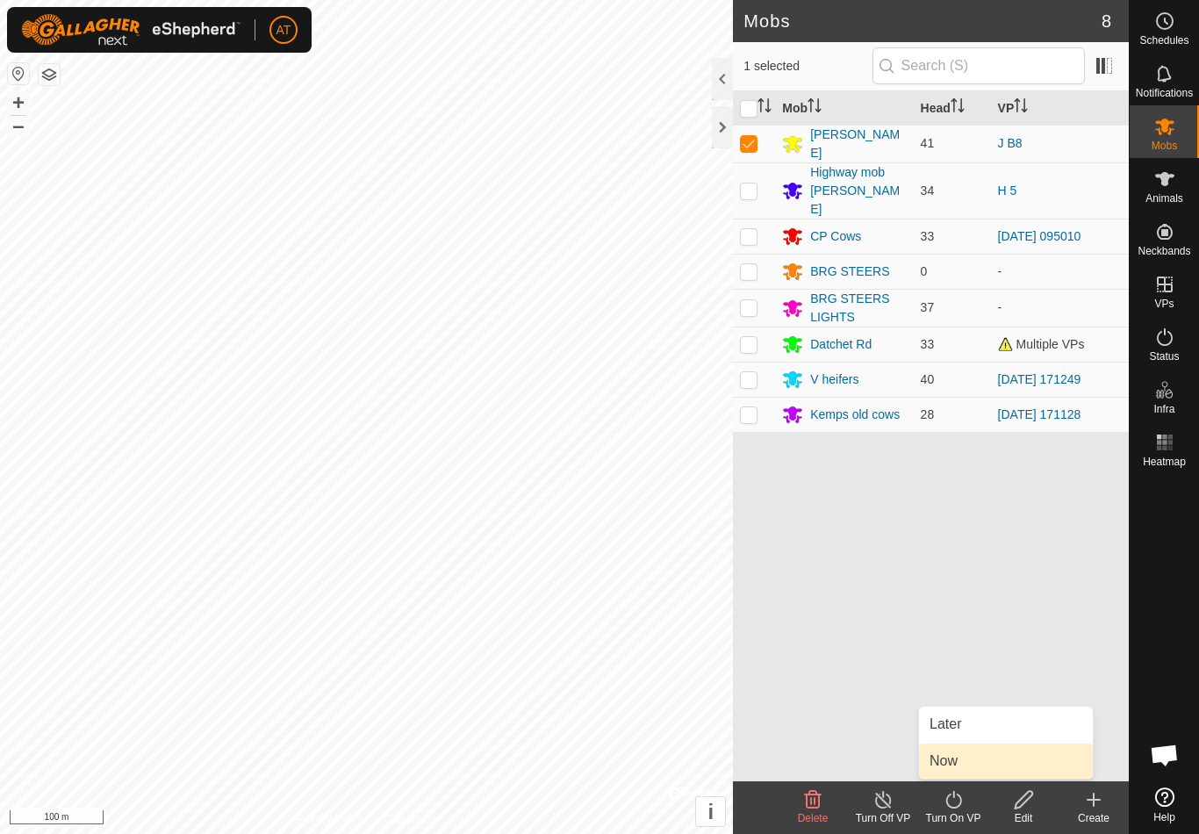
click at [945, 765] on span "Now" at bounding box center [943, 760] width 28 height 21
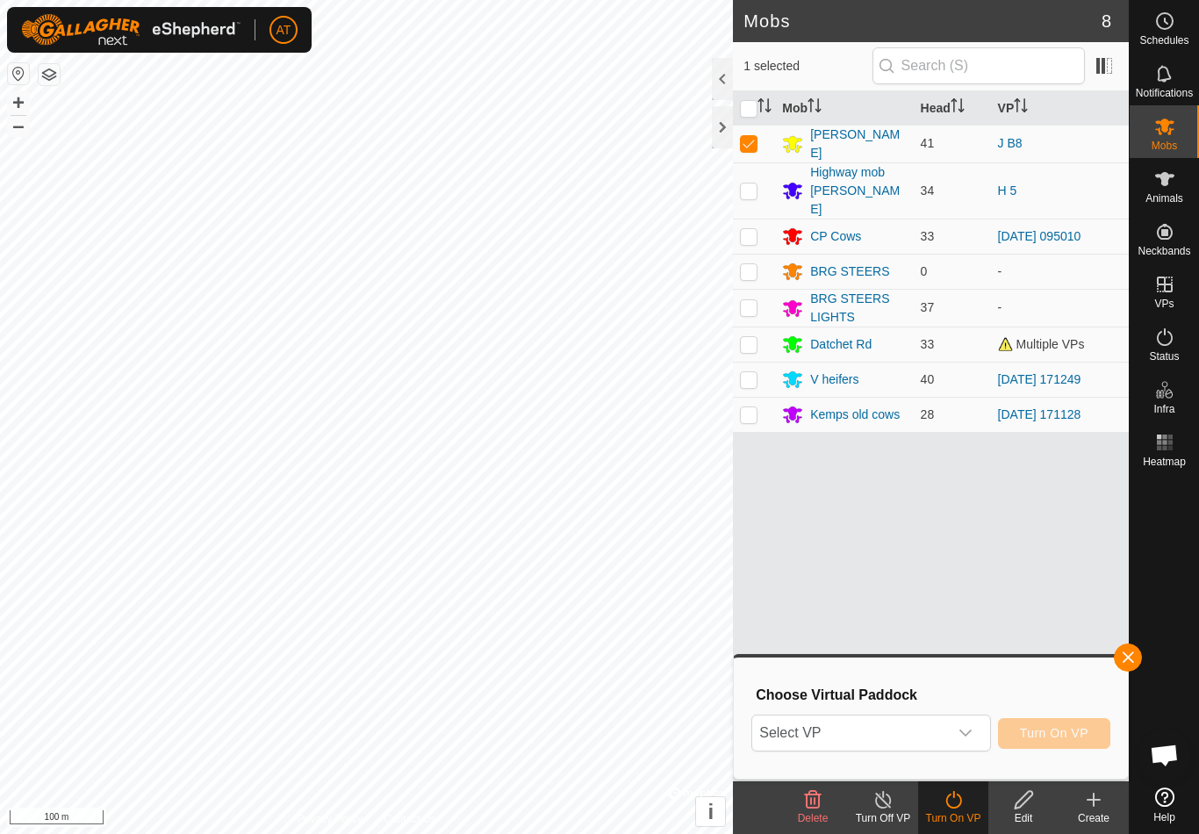
click at [910, 737] on span "Select VP" at bounding box center [849, 732] width 195 height 35
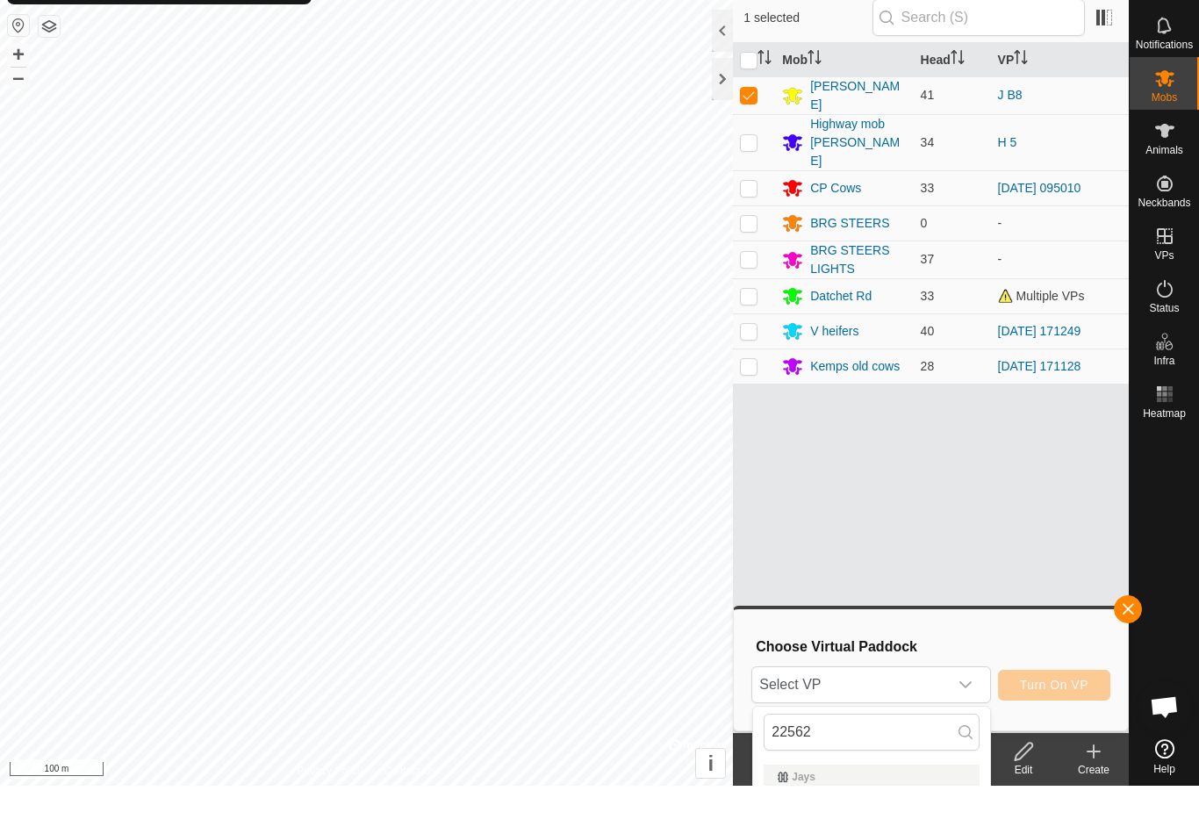
scroll to position [48, 0]
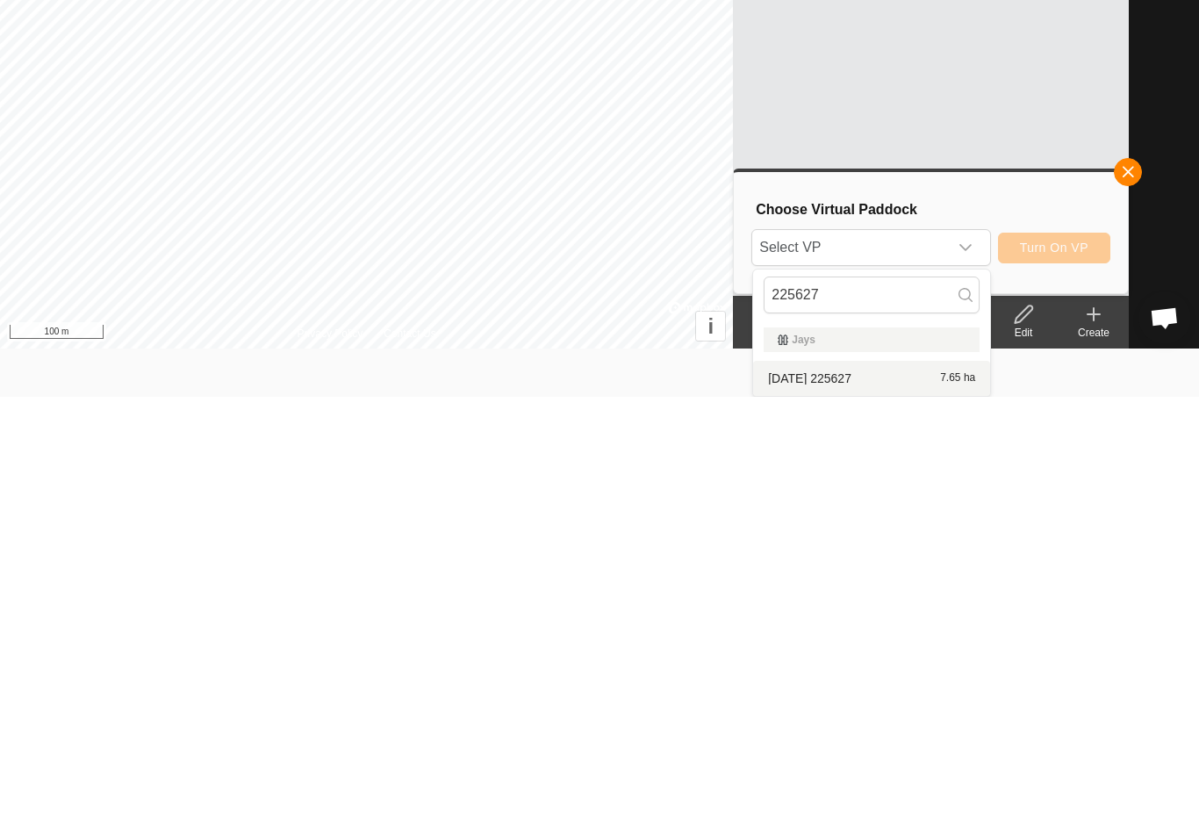
type input "225627"
click at [851, 809] on span "[DATE] 225627" at bounding box center [809, 815] width 83 height 12
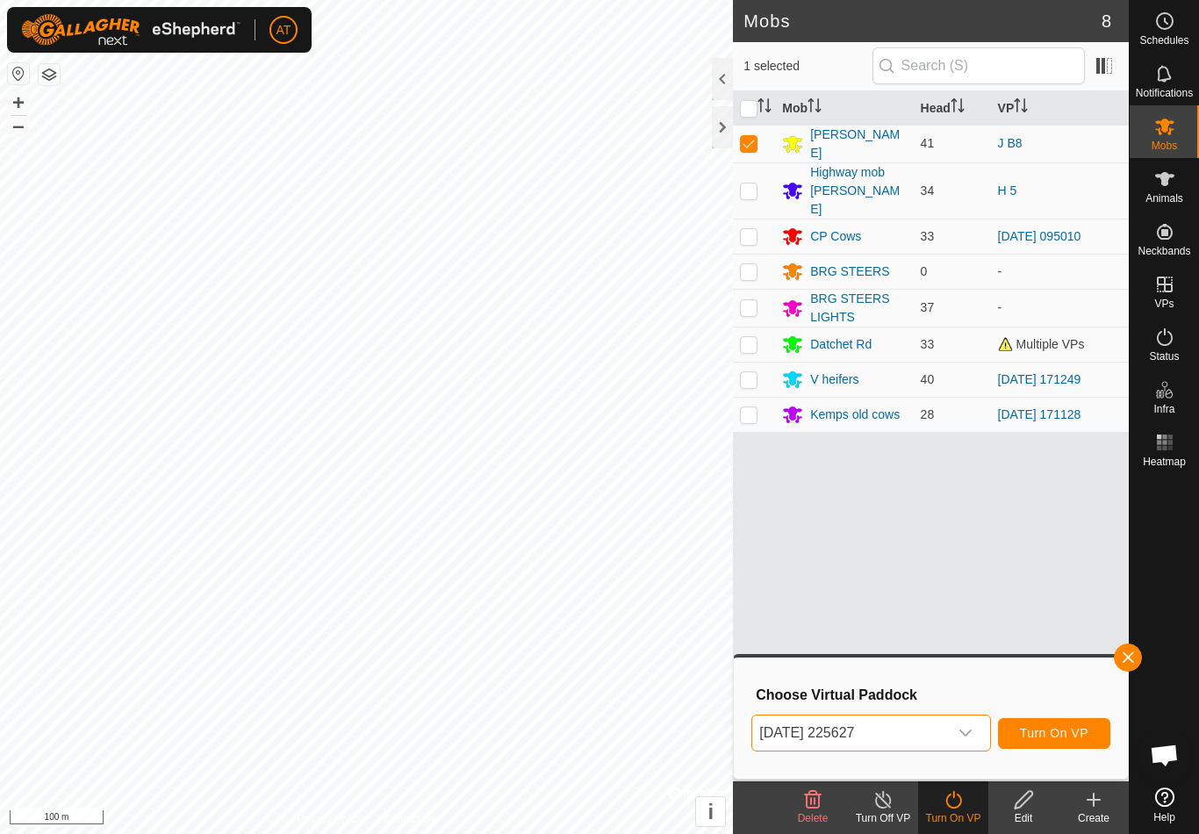
click at [1059, 739] on span "Turn On VP" at bounding box center [1054, 733] width 68 height 14
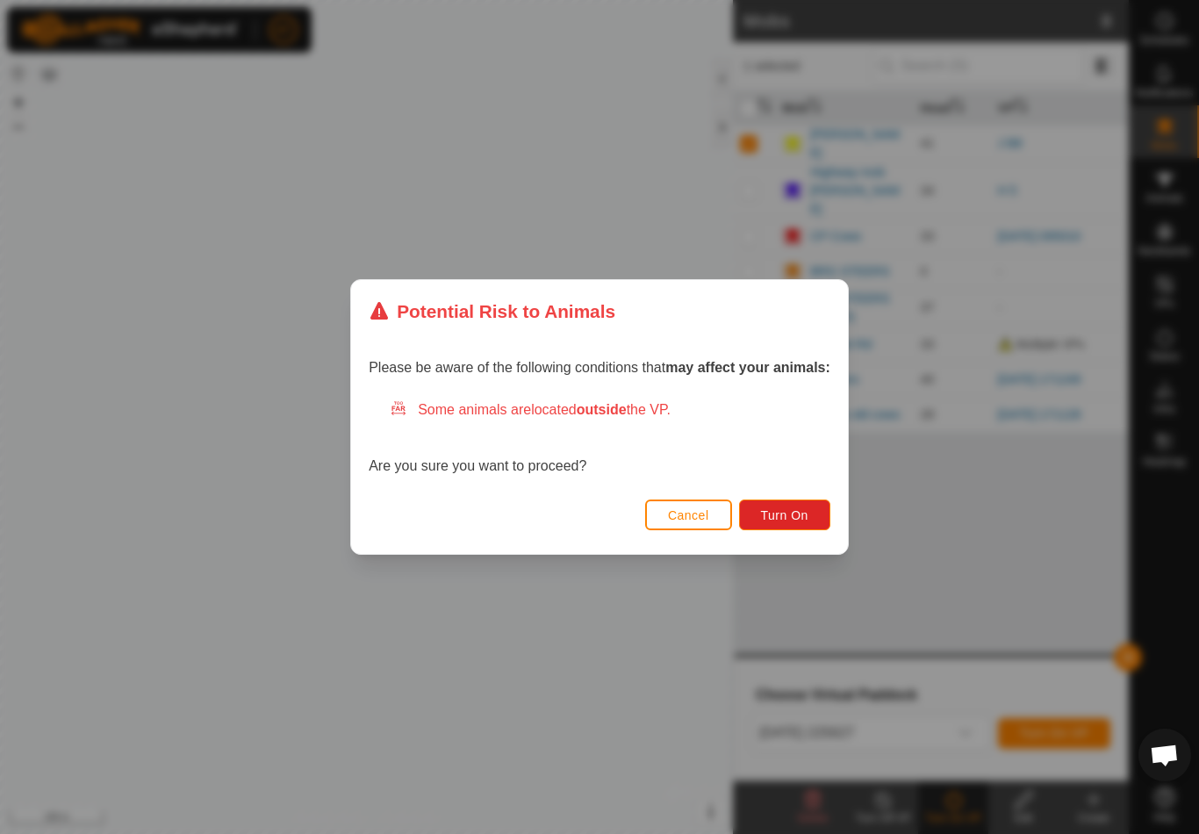
click at [804, 515] on span "Turn On" at bounding box center [784, 515] width 47 height 14
